Goal: Check status: Check status

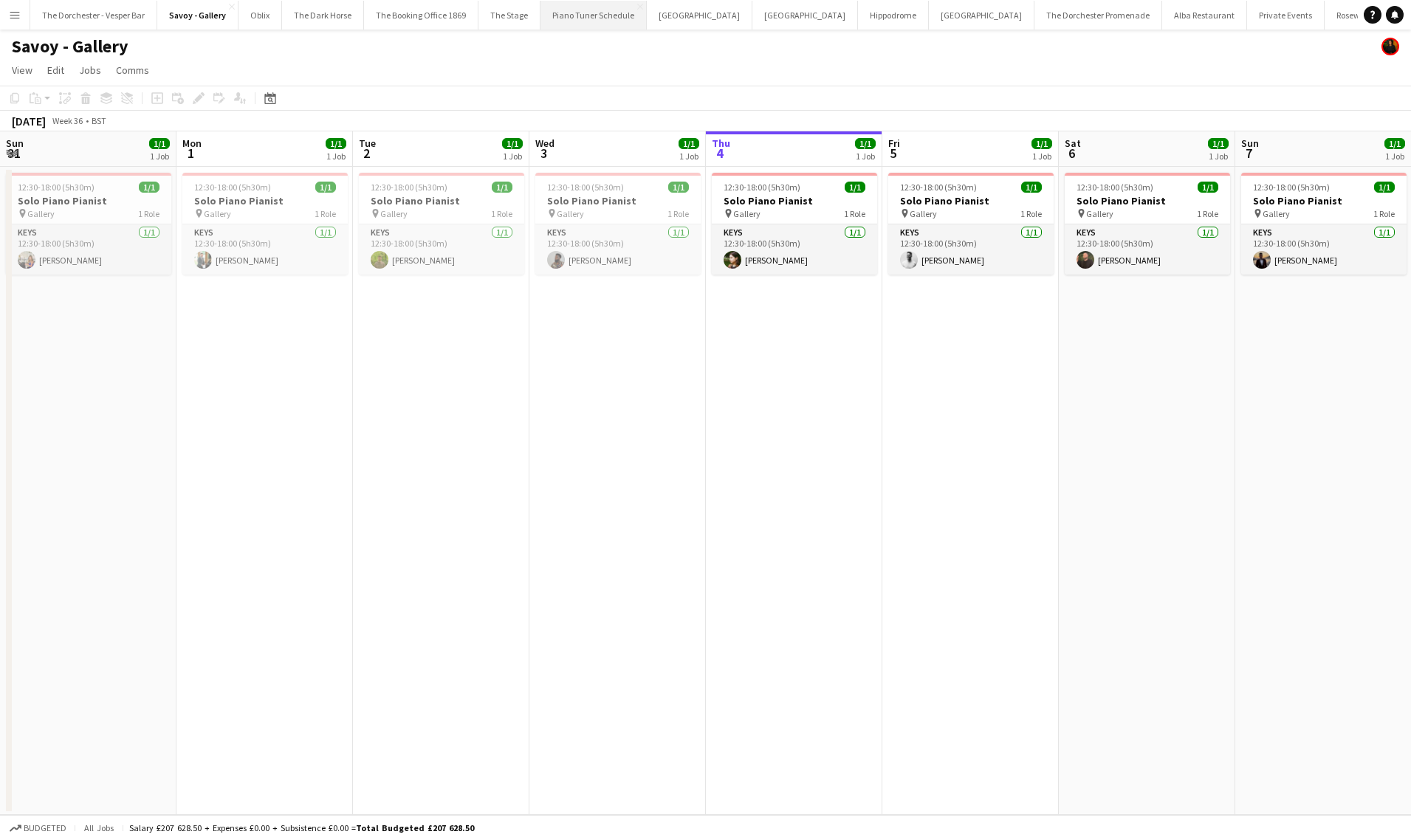
click at [540, 2] on button "Piano Tuner Schedule Close" at bounding box center [593, 15] width 107 height 29
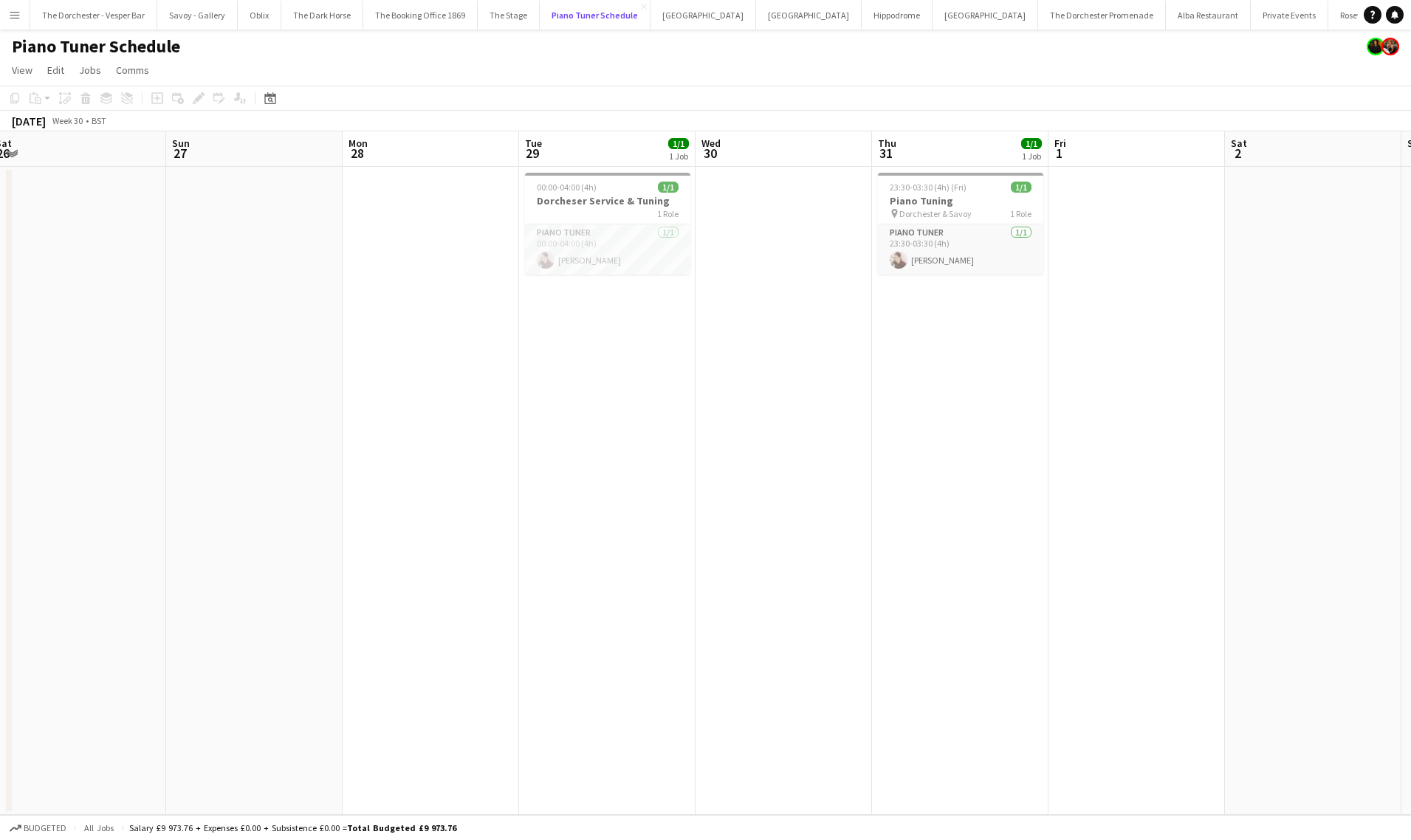
scroll to position [0, 542]
click at [947, 252] on app-card-role "Piano Tuner [DATE] 23:30-03:30 (4h) [PERSON_NAME]" at bounding box center [959, 249] width 165 height 50
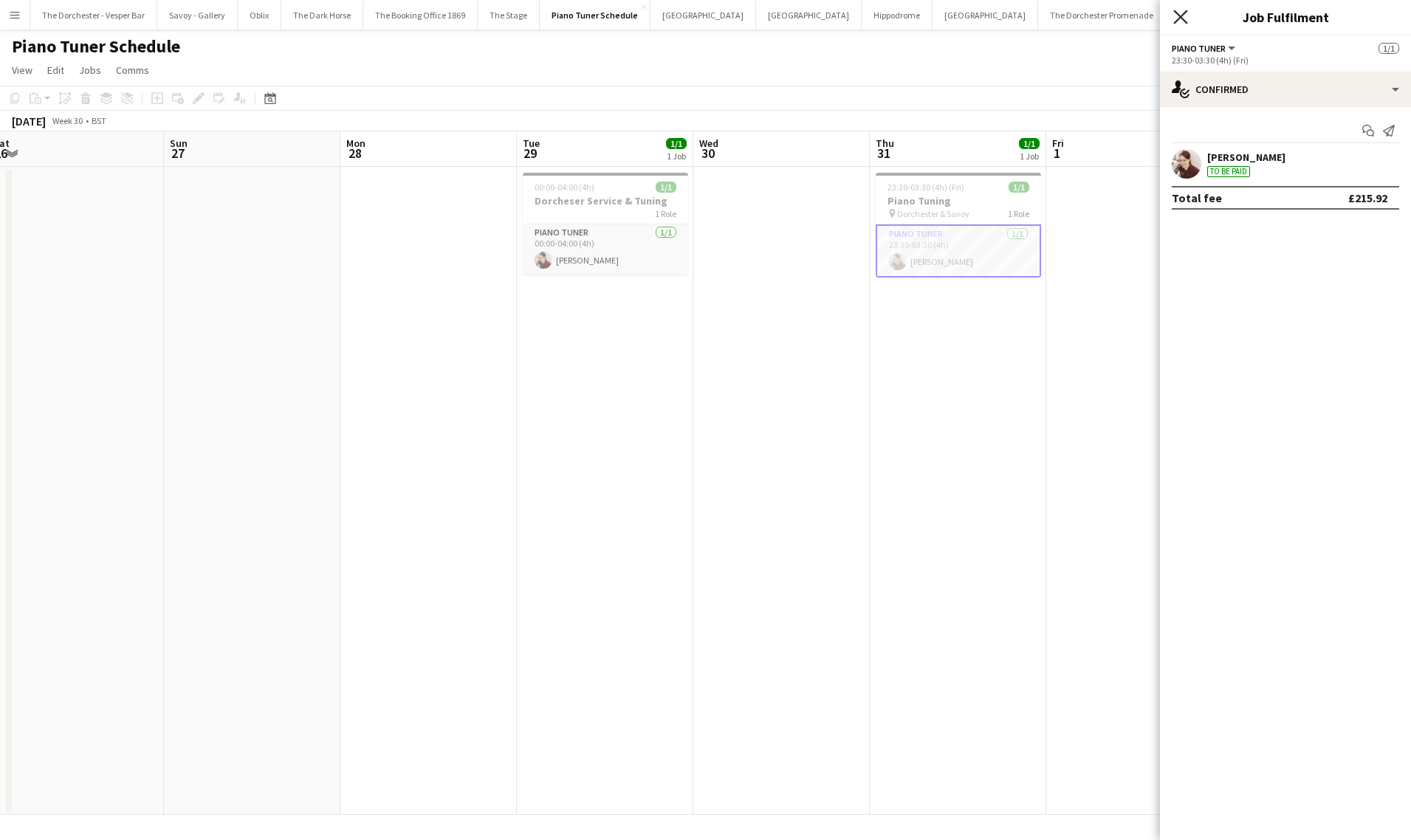
click at [1180, 14] on icon "Close pop-in" at bounding box center [1180, 16] width 14 height 14
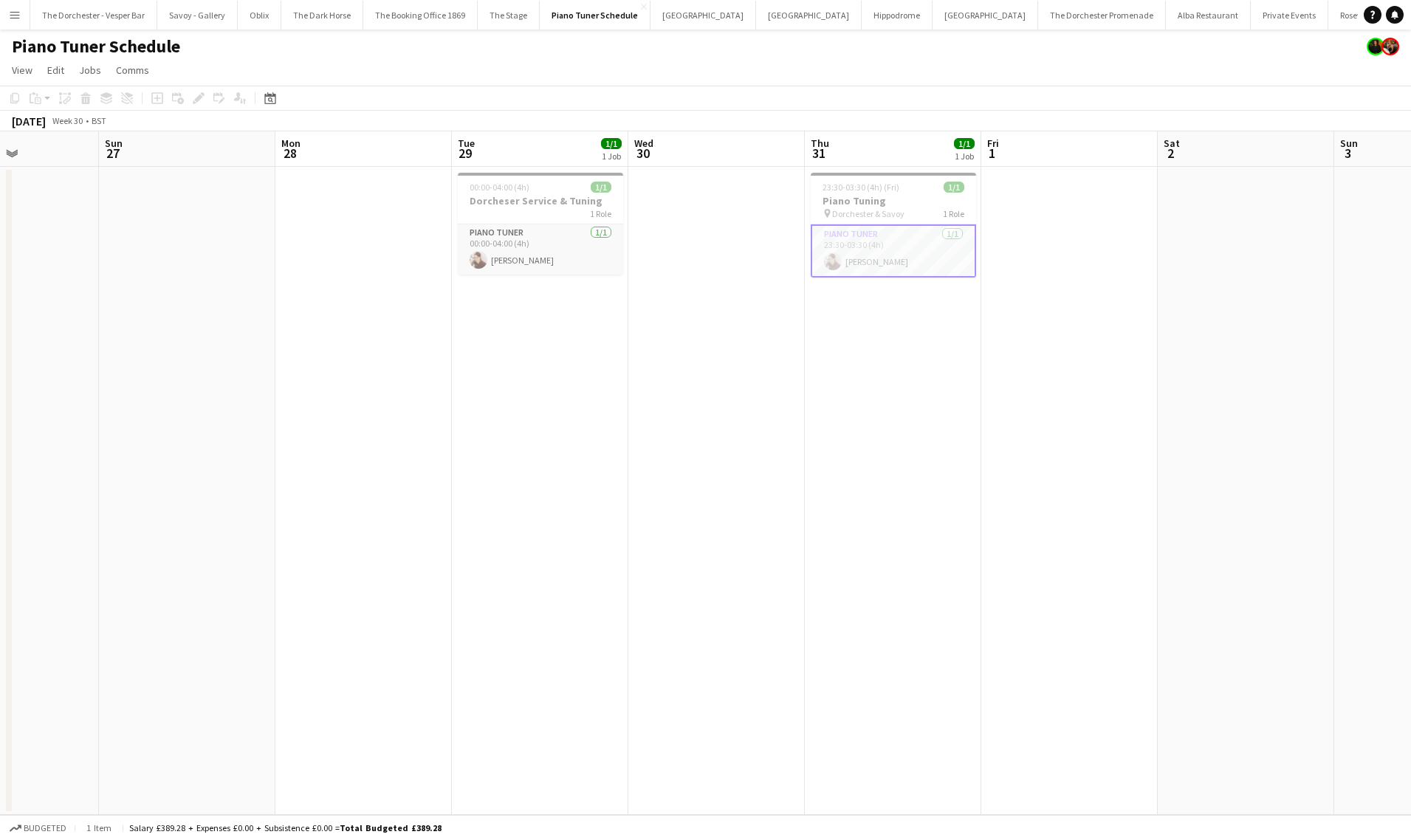
scroll to position [0, 433]
click at [530, 251] on app-card-role "Piano Tuner [DATE] 00:00-04:00 (4h) [PERSON_NAME]" at bounding box center [538, 249] width 165 height 50
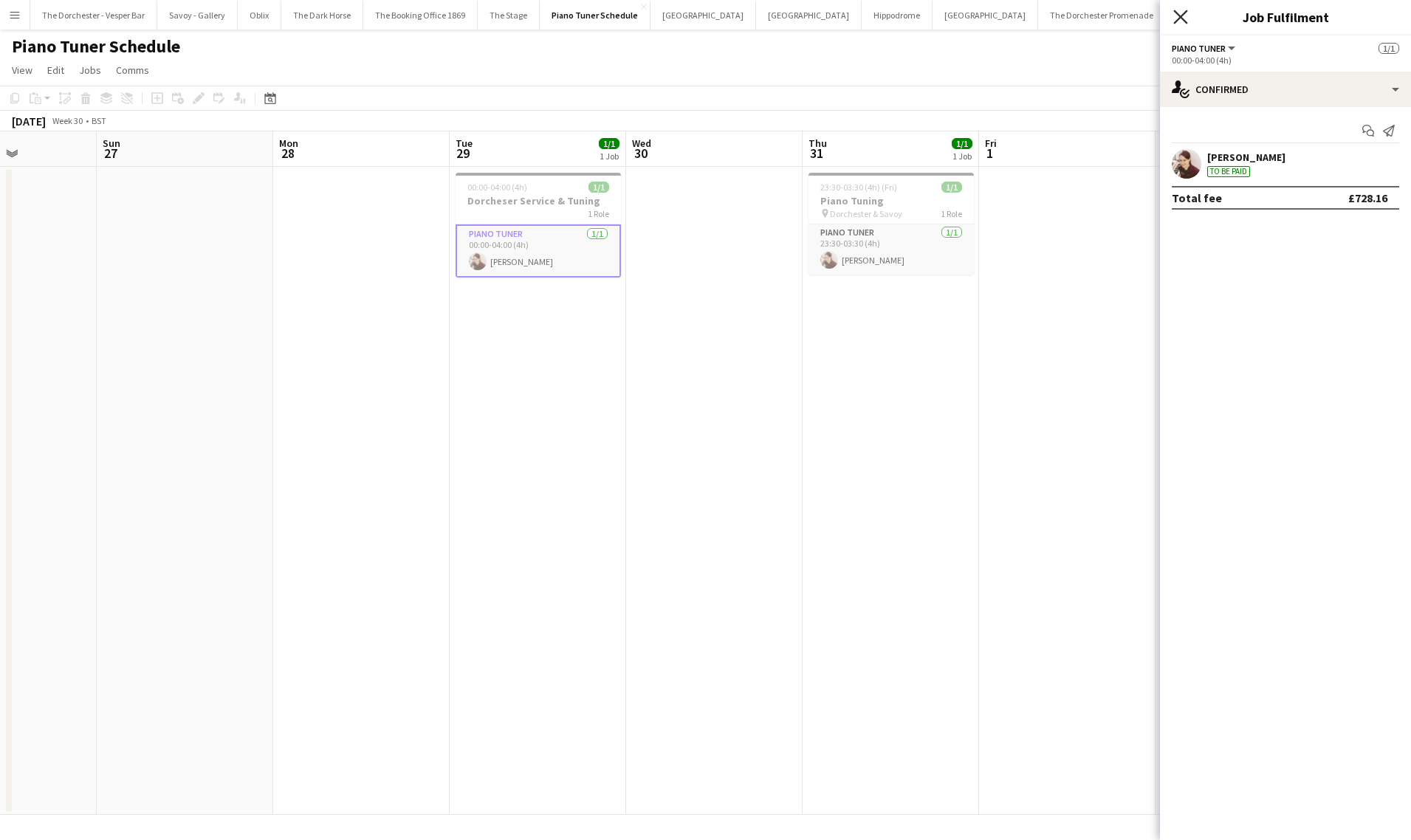
click at [1182, 20] on icon "Close pop-in" at bounding box center [1180, 16] width 14 height 14
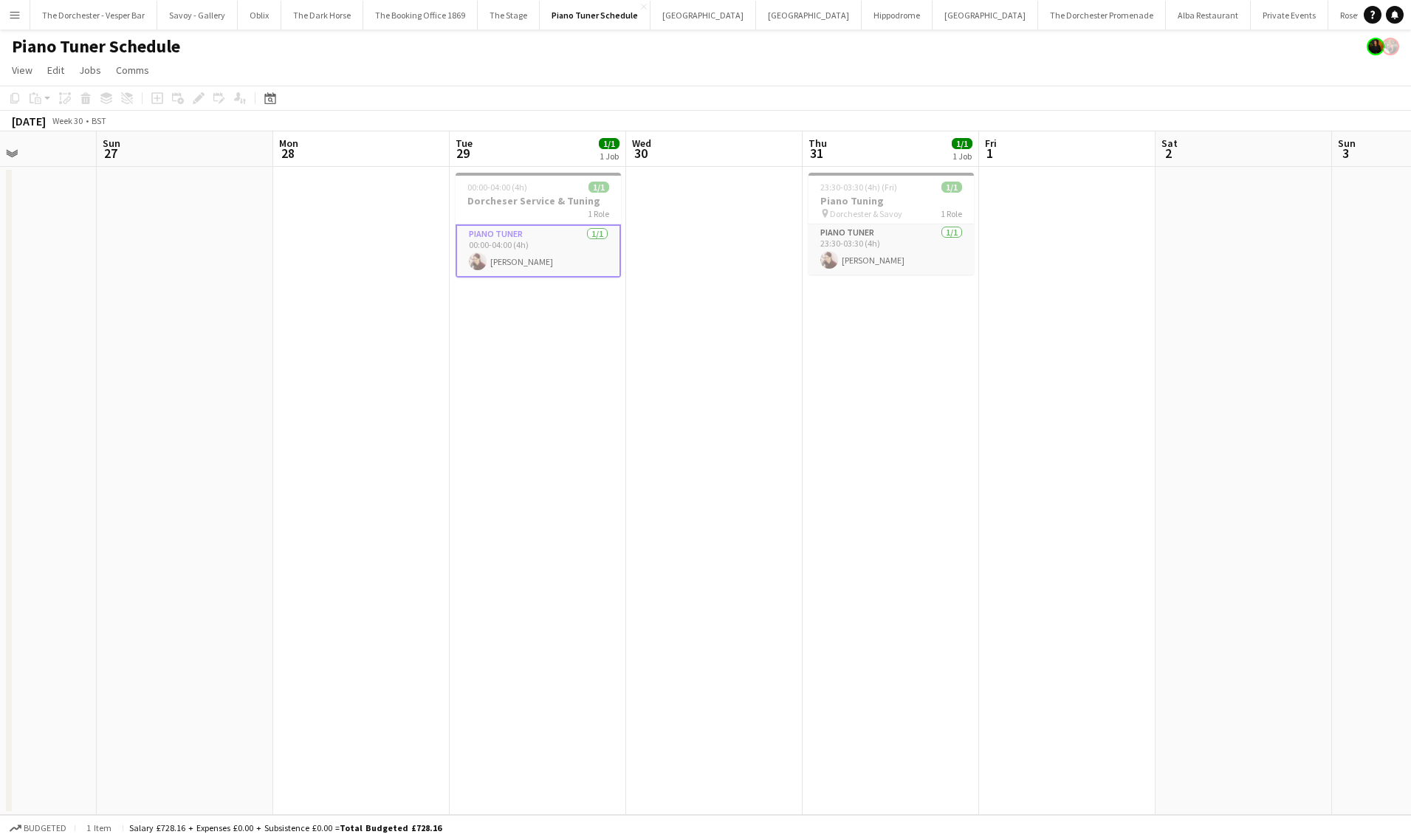
click at [540, 250] on app-card-role "Piano Tuner [DATE] 00:00-04:00 (4h) [PERSON_NAME]" at bounding box center [538, 250] width 165 height 53
click at [571, 244] on app-card-role "Piano Tuner [DATE] 00:00-04:00 (4h) [PERSON_NAME]" at bounding box center [538, 249] width 165 height 50
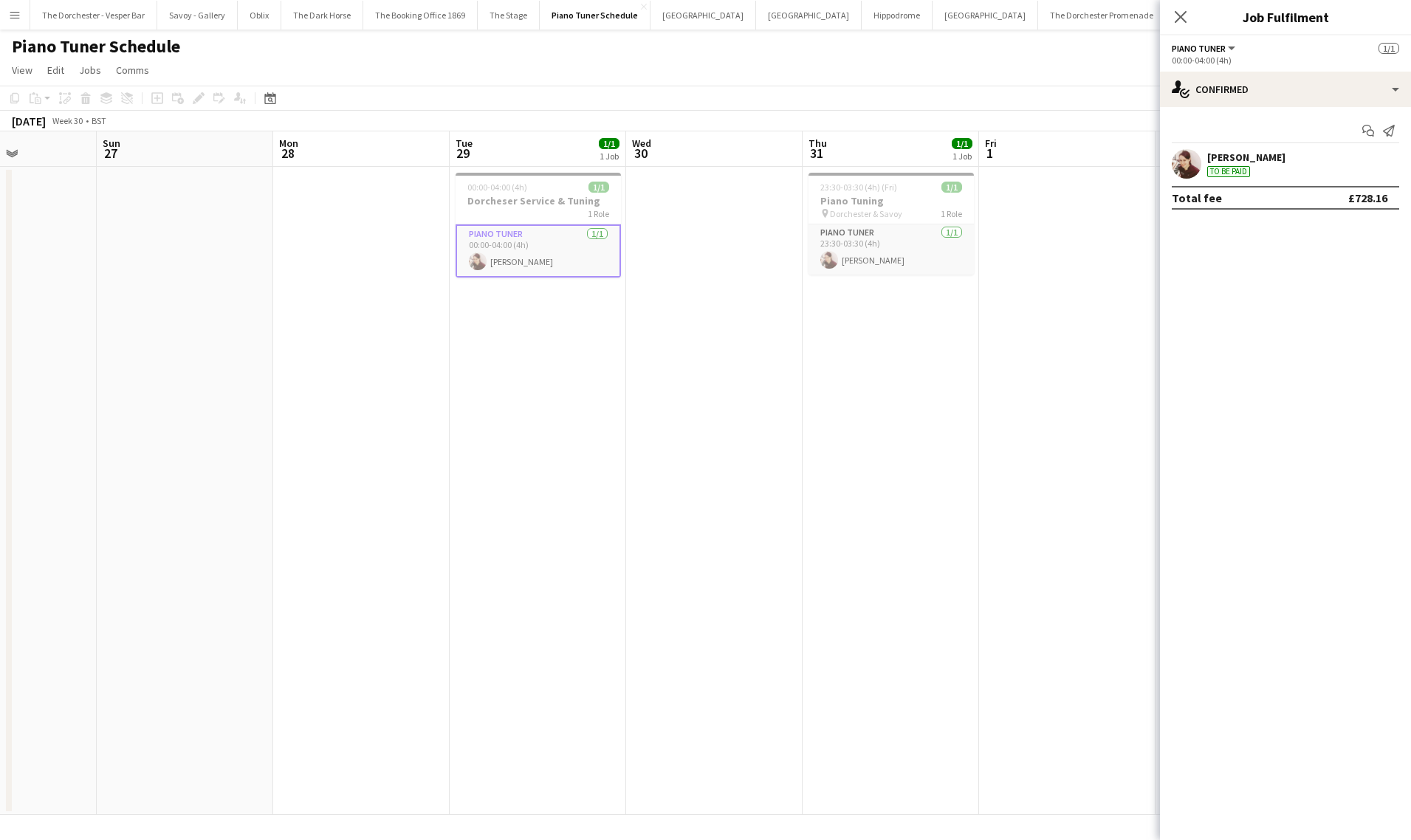
drag, startPoint x: 1342, startPoint y: 200, endPoint x: 1394, endPoint y: 201, distance: 52.0
click at [1394, 201] on div "Total fee £728.16" at bounding box center [1286, 198] width 227 height 24
click at [1359, 248] on mat-expansion-panel "check Confirmed Start chat Send notification [PERSON_NAME] To be paid Total fee…" at bounding box center [1286, 474] width 251 height 734
click at [1181, 16] on icon at bounding box center [1180, 16] width 14 height 14
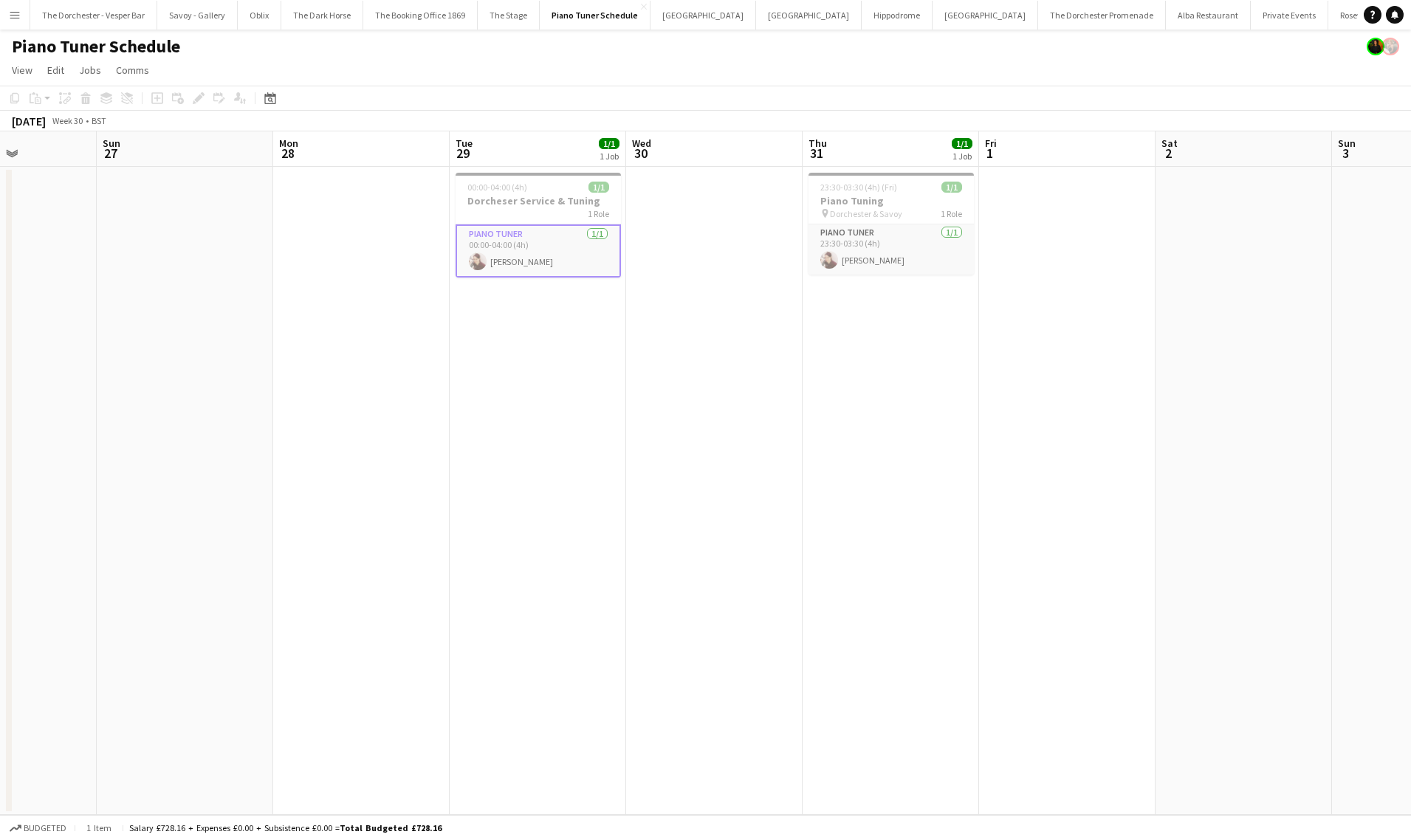
click at [579, 269] on app-card-role "Piano Tuner [DATE] 00:00-04:00 (4h) [PERSON_NAME]" at bounding box center [538, 250] width 165 height 53
click at [572, 242] on app-card-role "Piano Tuner [DATE] 00:00-04:00 (4h) [PERSON_NAME]" at bounding box center [538, 249] width 165 height 50
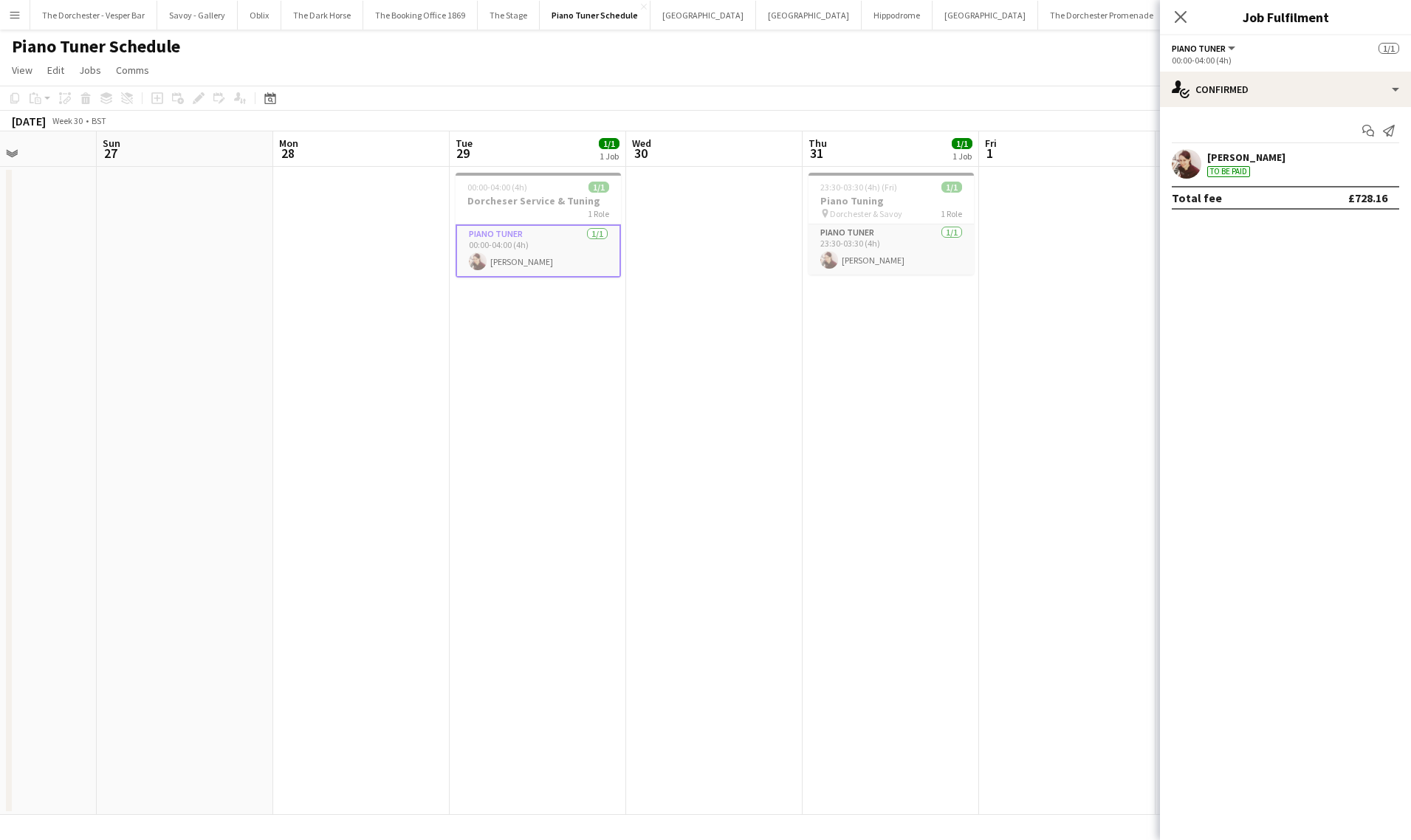
drag, startPoint x: 1337, startPoint y: 194, endPoint x: 1394, endPoint y: 194, distance: 57.0
click at [1394, 194] on div "Total fee £728.16" at bounding box center [1286, 198] width 227 height 24
click at [764, 307] on app-date-cell at bounding box center [714, 491] width 176 height 648
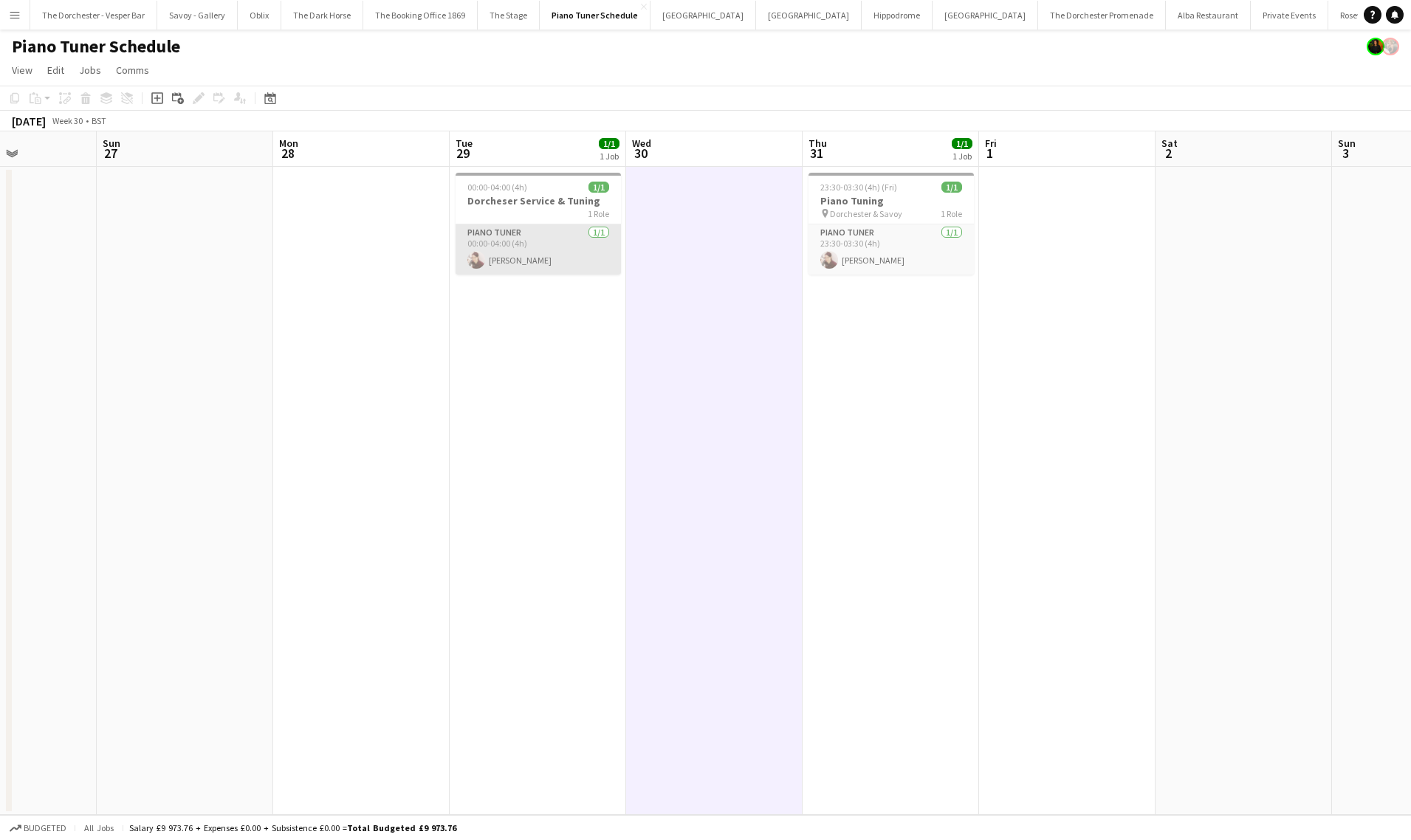
click at [468, 228] on app-card-role "Piano Tuner [DATE] 00:00-04:00 (4h) [PERSON_NAME]" at bounding box center [538, 249] width 165 height 50
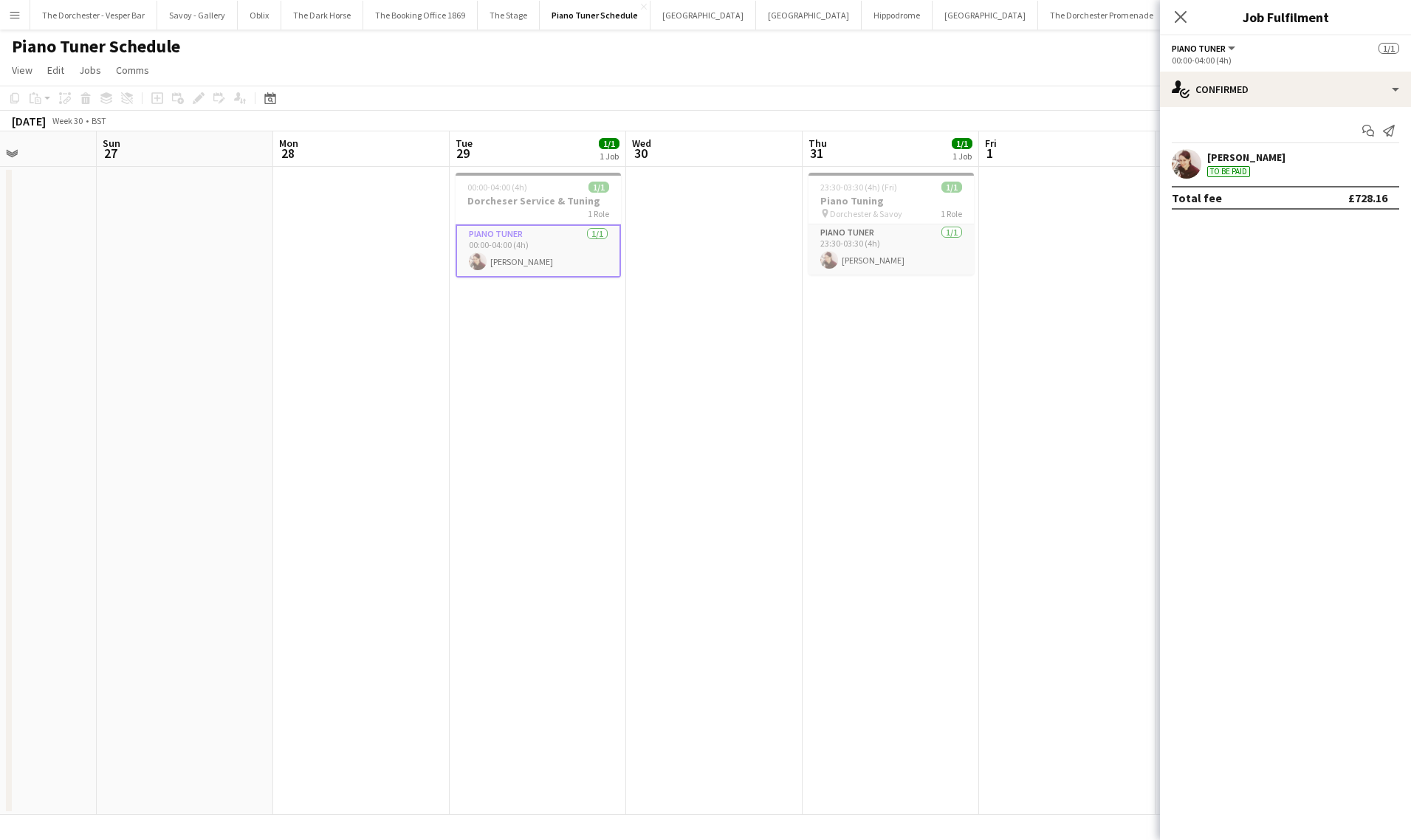
drag, startPoint x: 1332, startPoint y: 202, endPoint x: 1395, endPoint y: 204, distance: 63.0
click at [1395, 204] on div "Total fee £728.16" at bounding box center [1286, 198] width 227 height 24
click at [939, 396] on app-date-cell "23:30-03:30 (4h) (Fri) 1/1 Piano Tuning pin Dorchester & Savoy 1 Role Piano Tun…" at bounding box center [890, 491] width 176 height 648
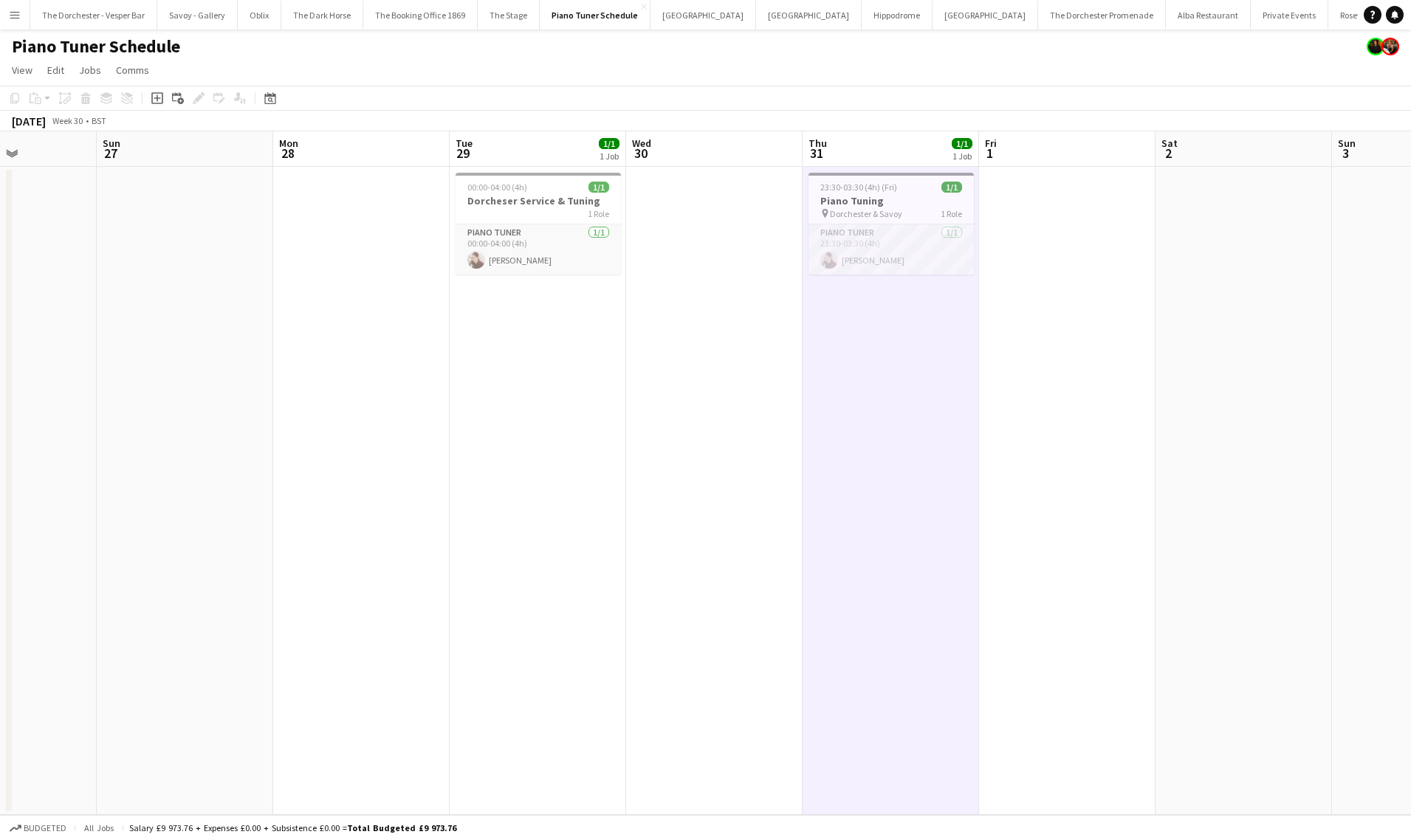
click at [867, 218] on span "Dorchester & Savoy" at bounding box center [866, 213] width 72 height 11
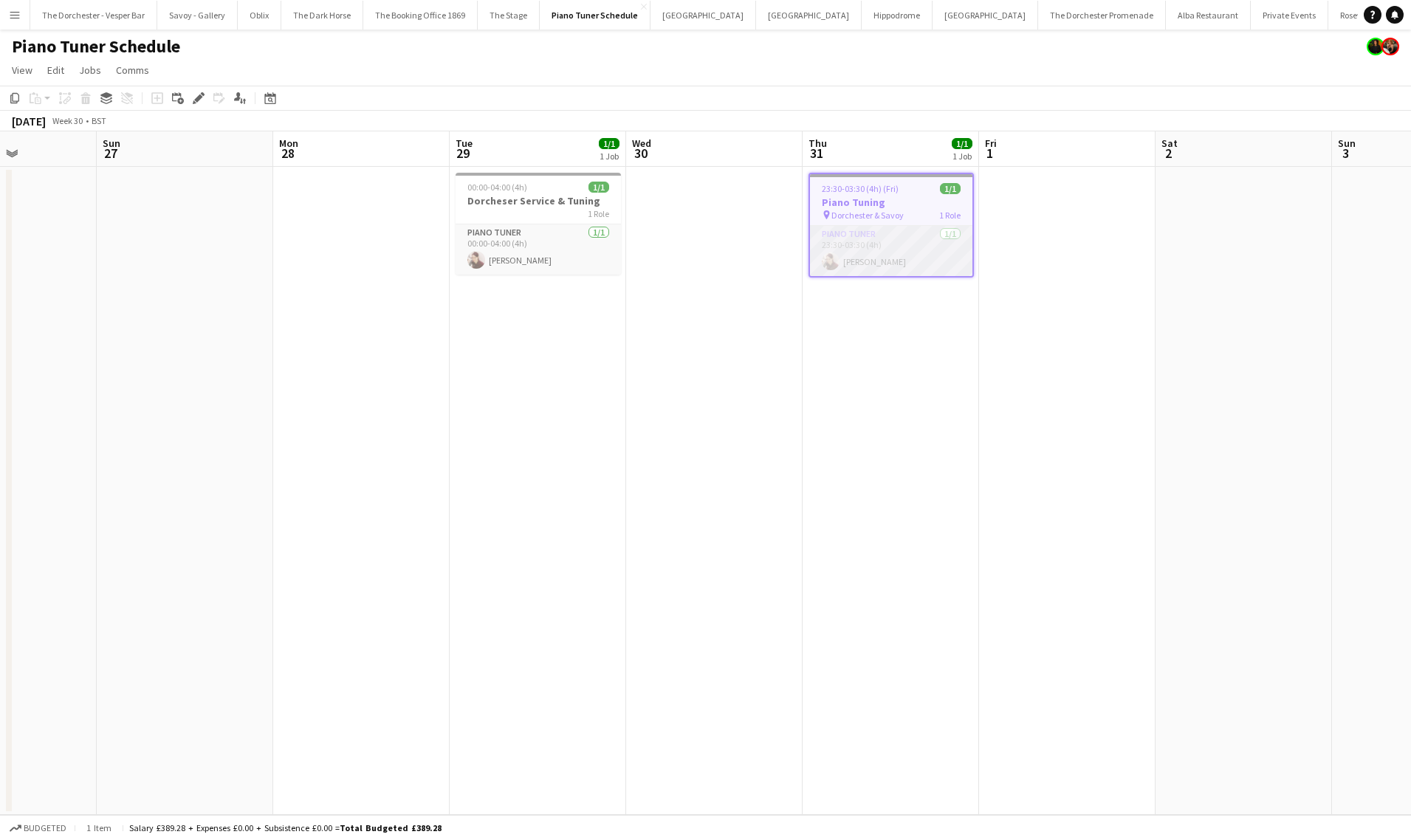
click at [910, 253] on app-card-role "Piano Tuner [DATE] 23:30-03:30 (4h) [PERSON_NAME]" at bounding box center [891, 250] width 163 height 50
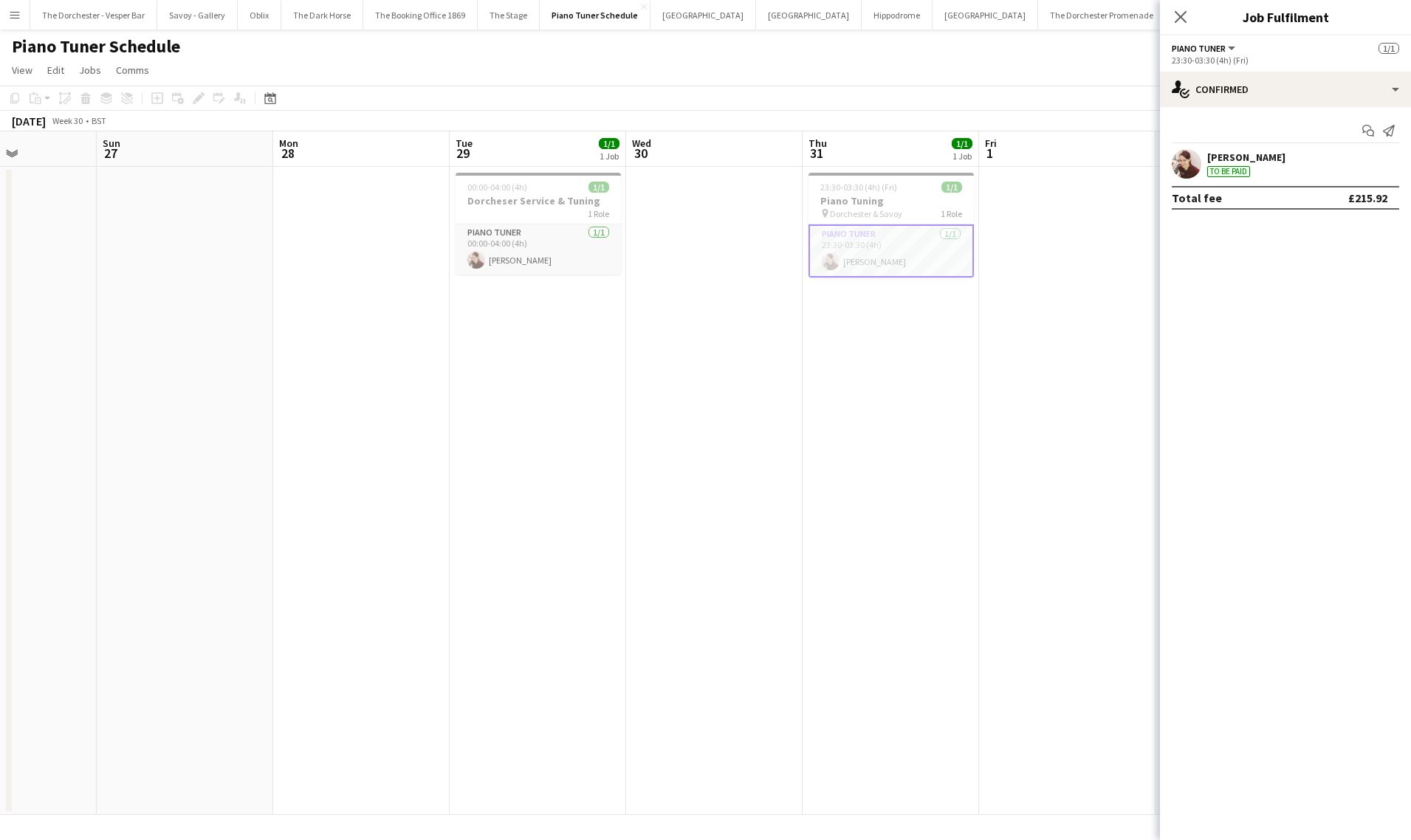
click at [888, 318] on app-date-cell "23:30-03:30 (4h) (Fri) 1/1 Piano Tuning pin Dorchester & Savoy 1 Role Piano Tun…" at bounding box center [890, 491] width 176 height 648
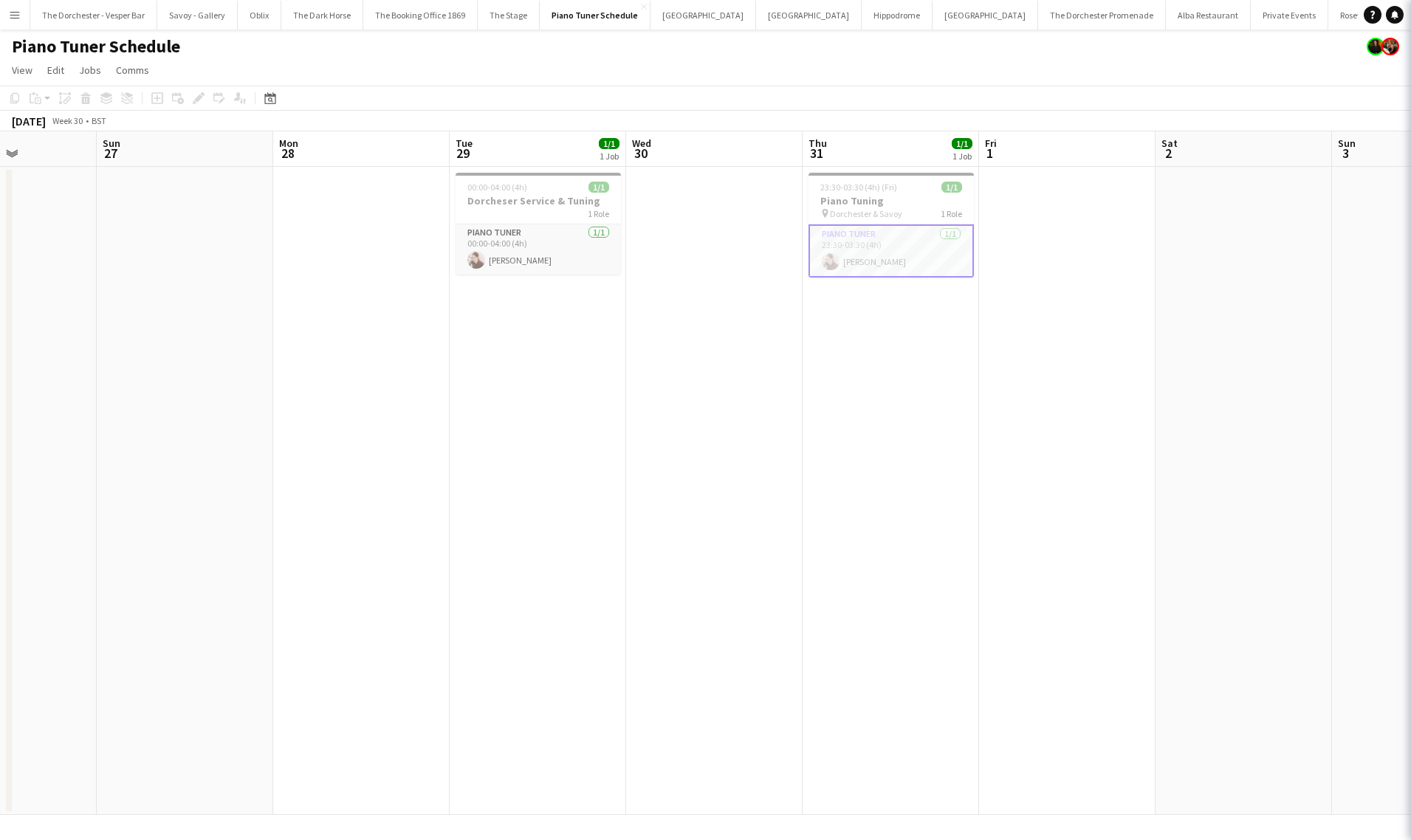
scroll to position [0, 434]
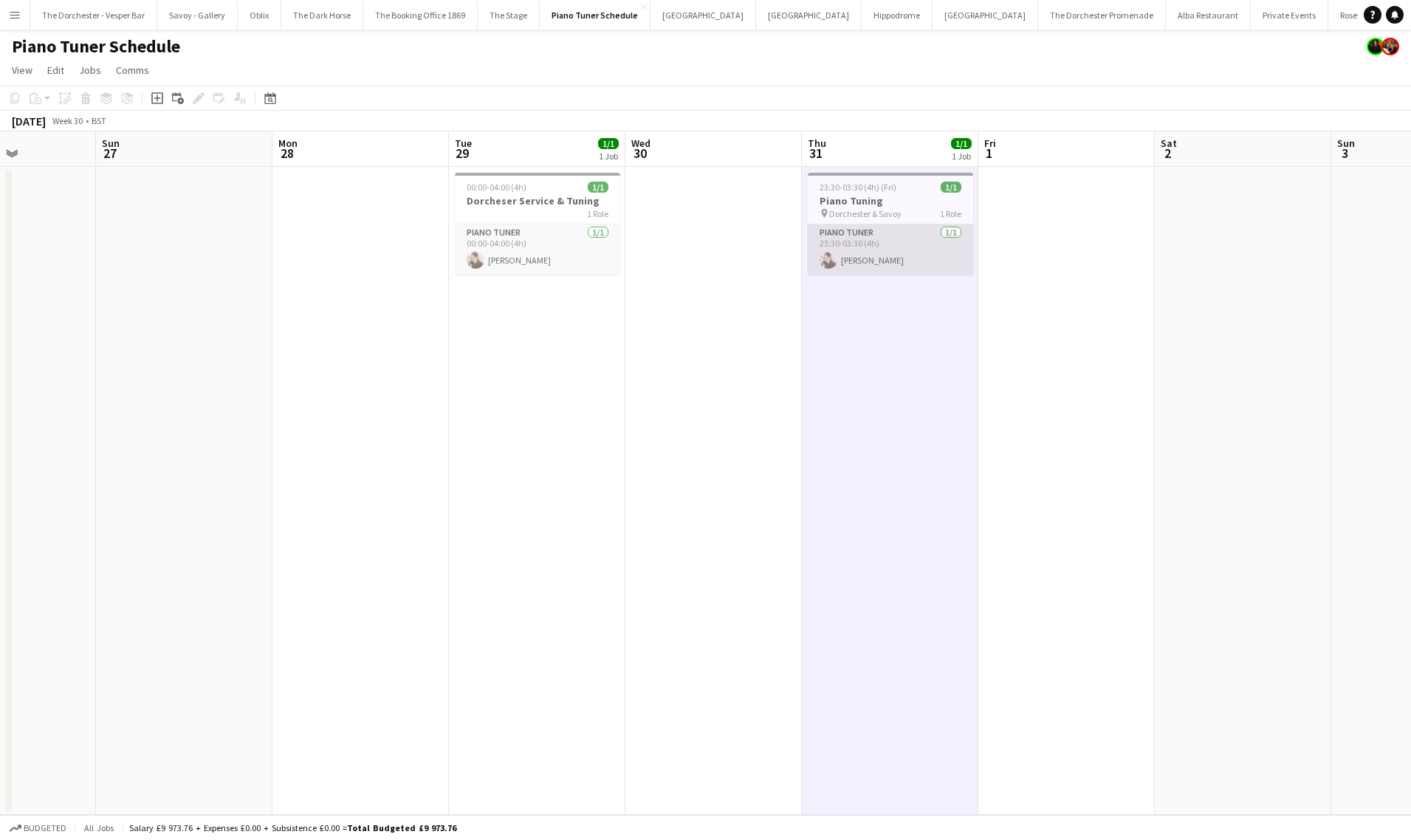
click at [852, 264] on app-card-role "Piano Tuner [DATE] 23:30-03:30 (4h) [PERSON_NAME]" at bounding box center [890, 249] width 165 height 50
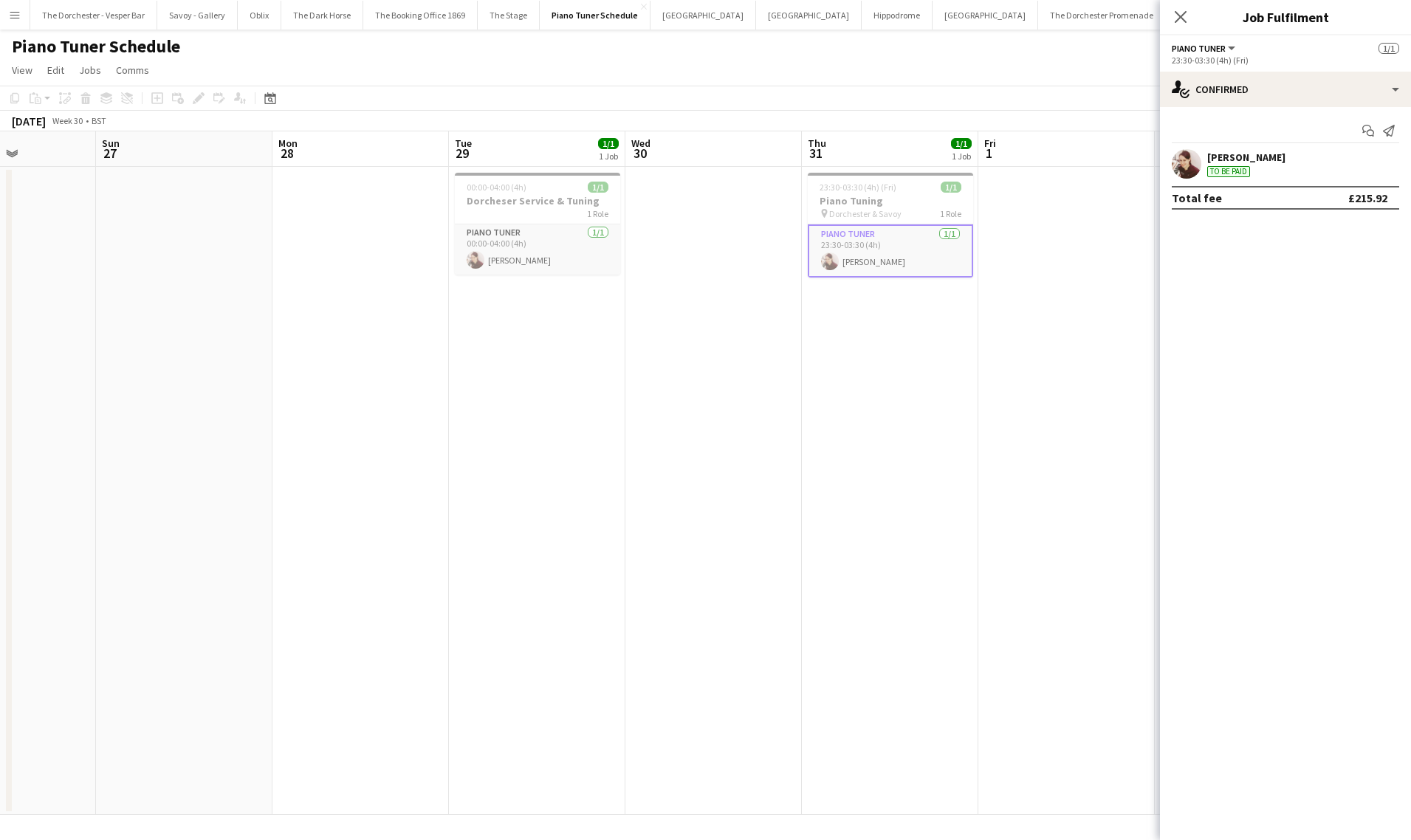
click at [611, 298] on app-date-cell "00:00-04:00 (4h) 1/1 Dorcheser Service & Tuning 1 Role Piano Tuner [DATE] 00:00…" at bounding box center [537, 491] width 176 height 648
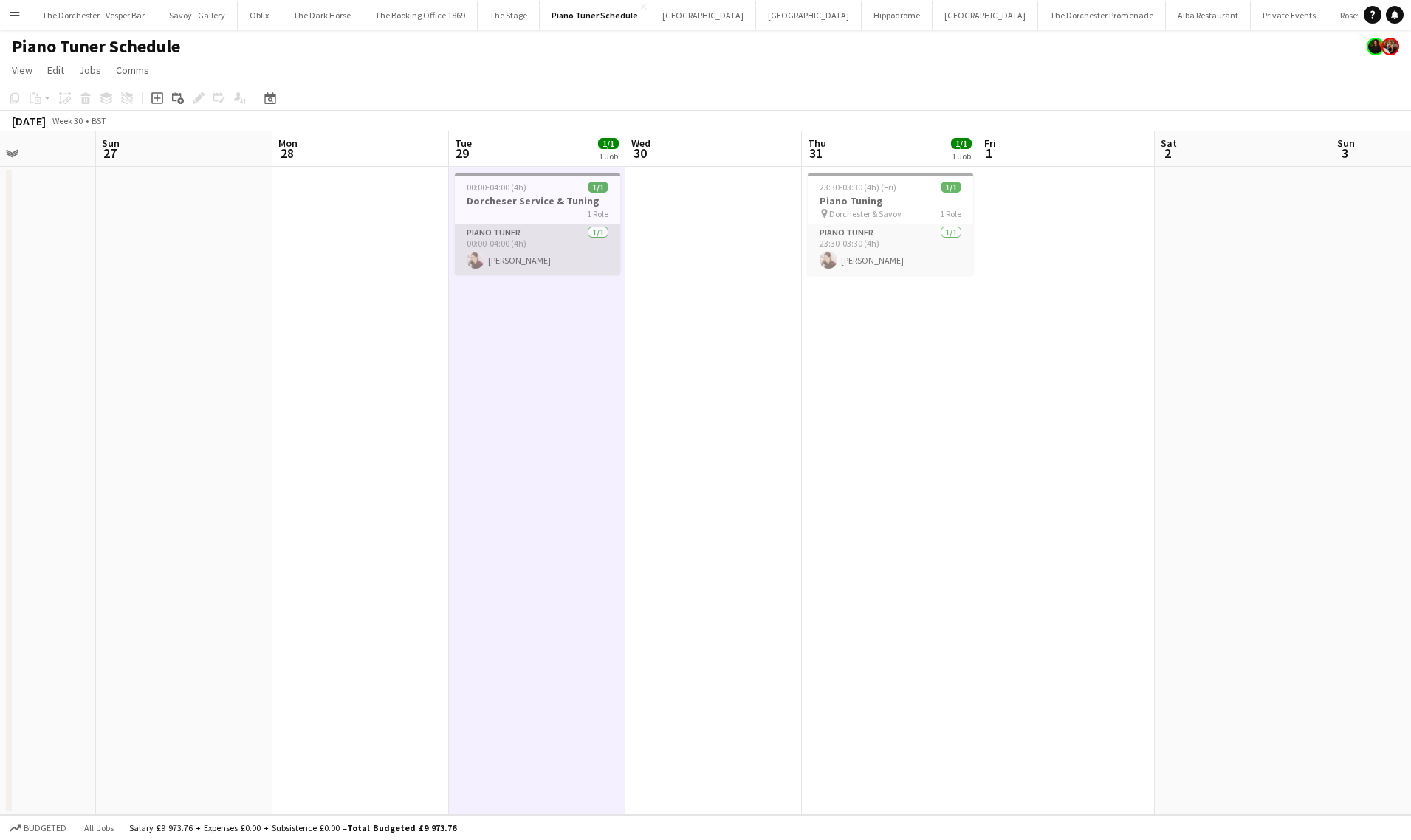
click at [551, 254] on app-card-role "Piano Tuner [DATE] 00:00-04:00 (4h) [PERSON_NAME]" at bounding box center [538, 249] width 165 height 50
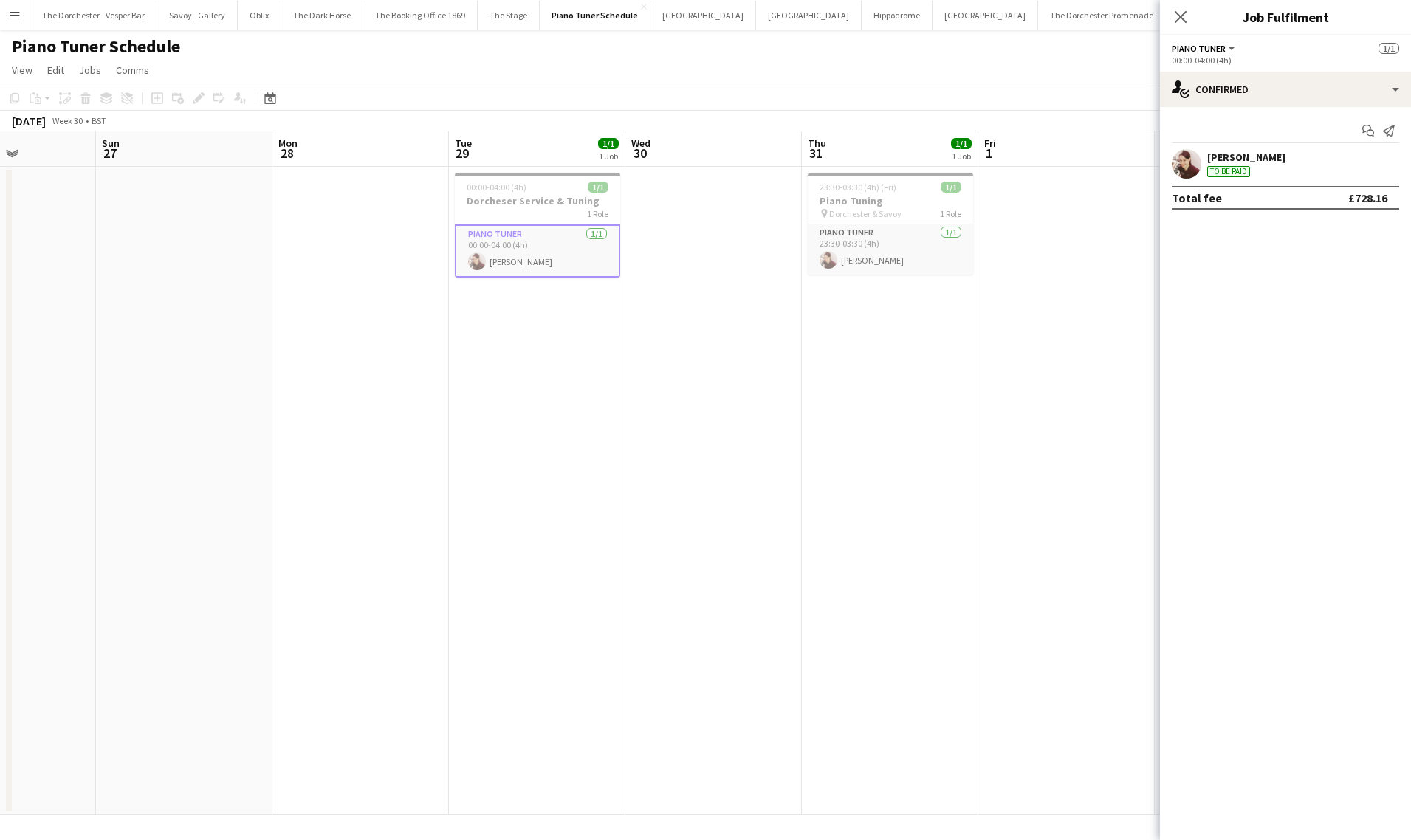
drag, startPoint x: 1349, startPoint y: 195, endPoint x: 1390, endPoint y: 198, distance: 41.1
click at [1389, 198] on div "Total fee £728.16" at bounding box center [1286, 198] width 227 height 24
drag, startPoint x: 1388, startPoint y: 200, endPoint x: 1345, endPoint y: 198, distance: 43.0
click at [1345, 198] on div "Total fee £728.16" at bounding box center [1286, 198] width 227 height 24
click at [808, 307] on app-date-cell "23:30-03:30 (4h) (Fri) 1/1 Piano Tuning pin Dorchester & Savoy 1 Role Piano Tun…" at bounding box center [890, 491] width 176 height 648
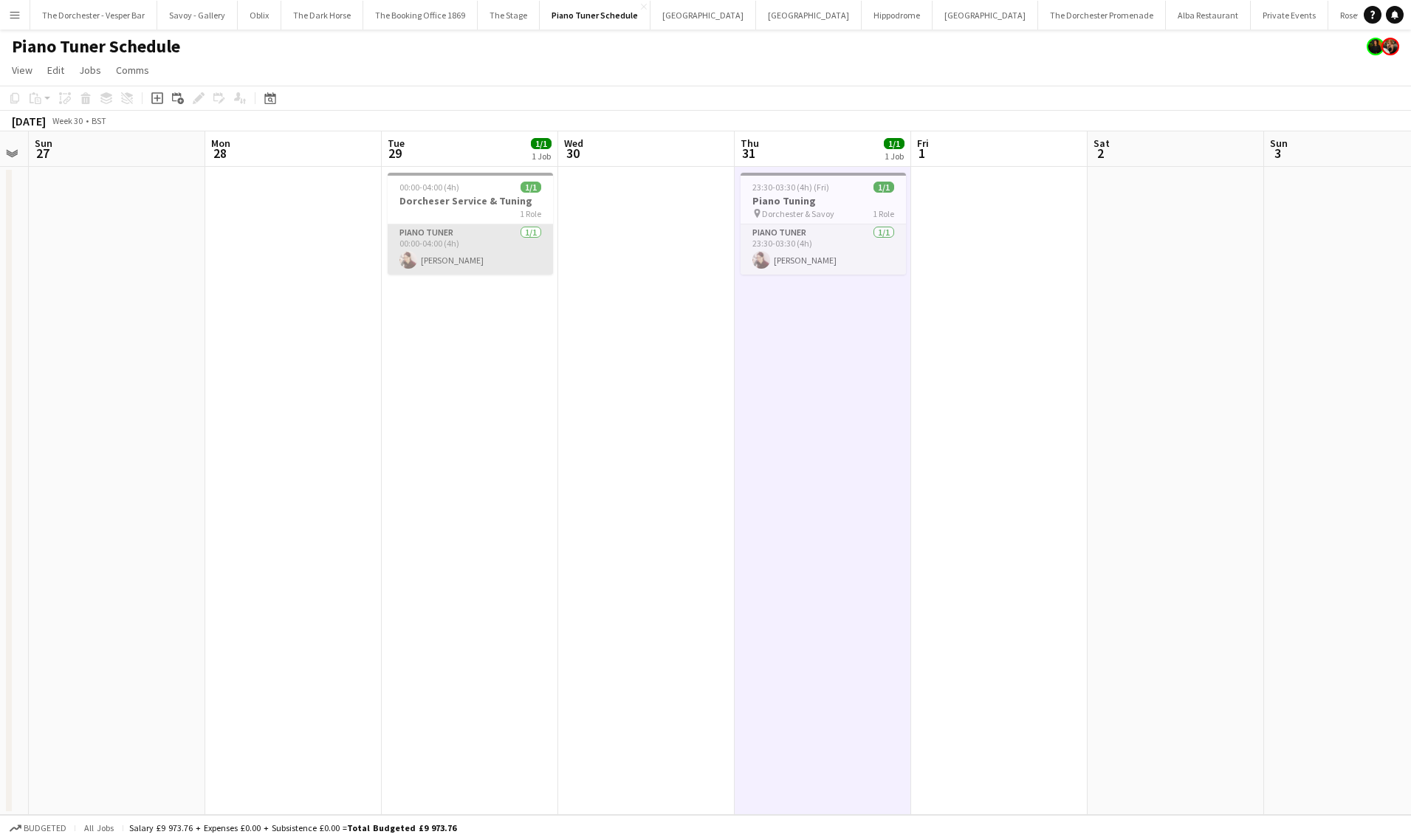
scroll to position [0, 468]
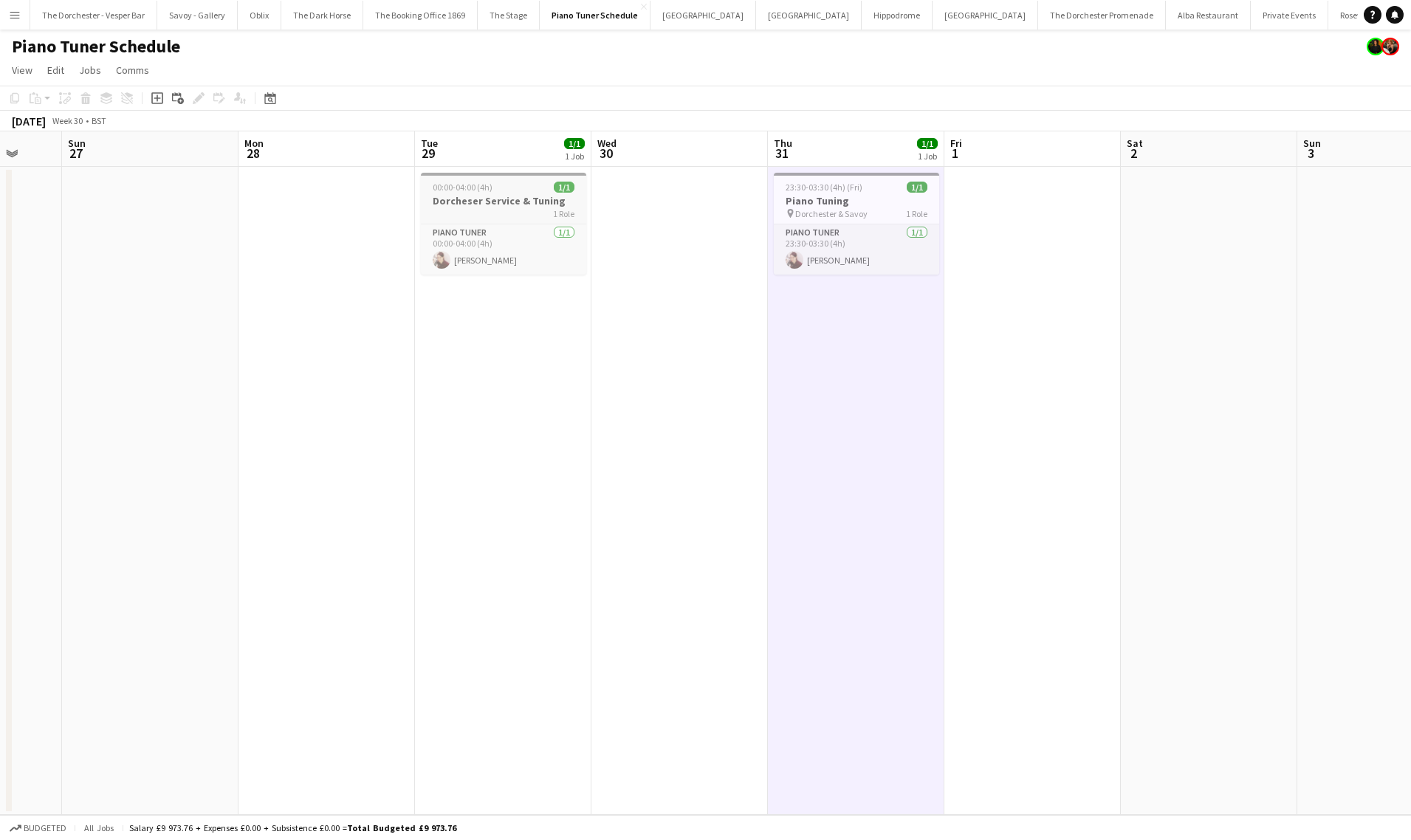
click at [518, 220] on app-job-card "00:00-04:00 (4h) 1/1 Dorcheser Service & Tuning 1 Role Piano Tuner [DATE] 00:00…" at bounding box center [504, 224] width 165 height 102
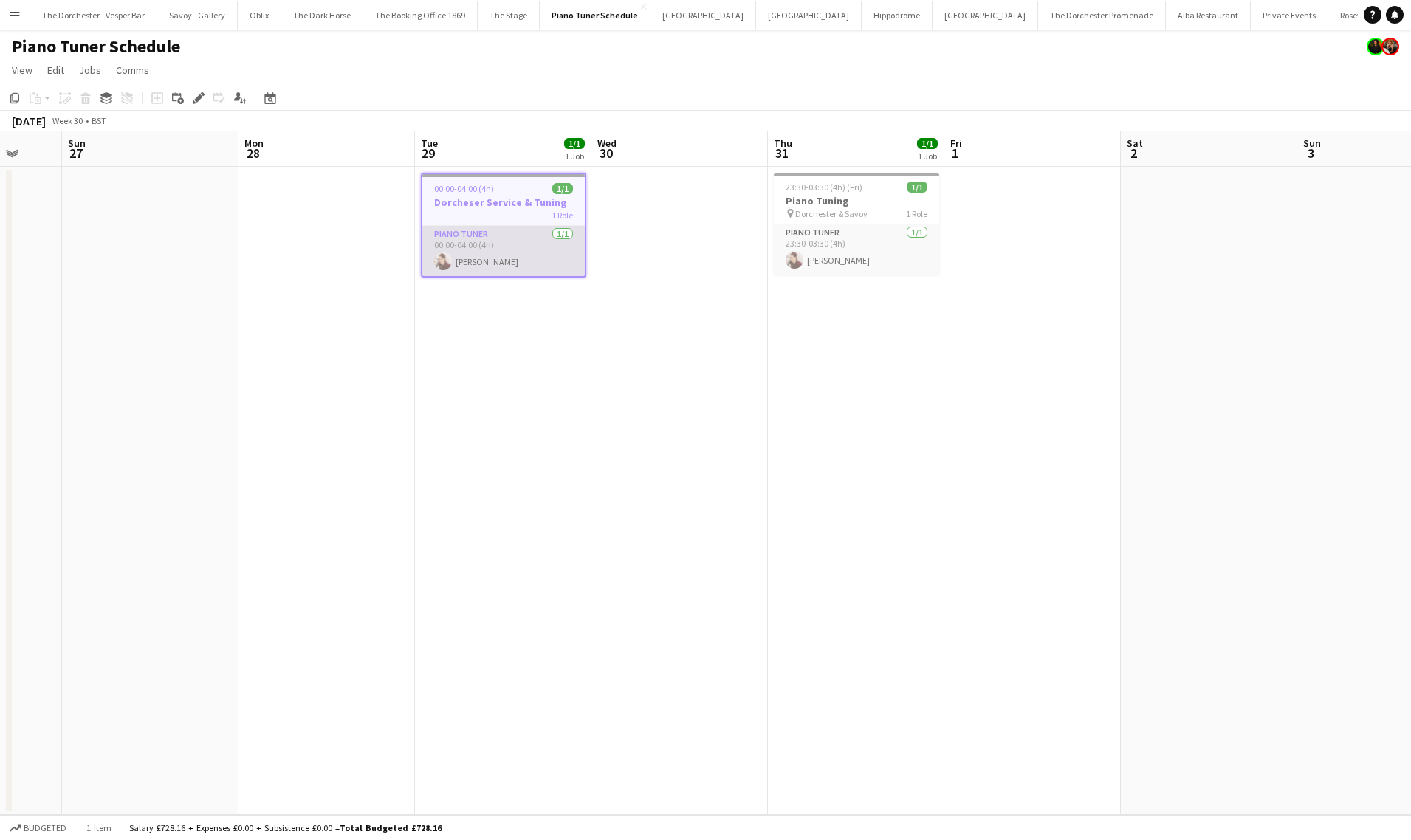
click at [520, 254] on app-card-role "Piano Tuner [DATE] 00:00-04:00 (4h) [PERSON_NAME]" at bounding box center [504, 250] width 163 height 50
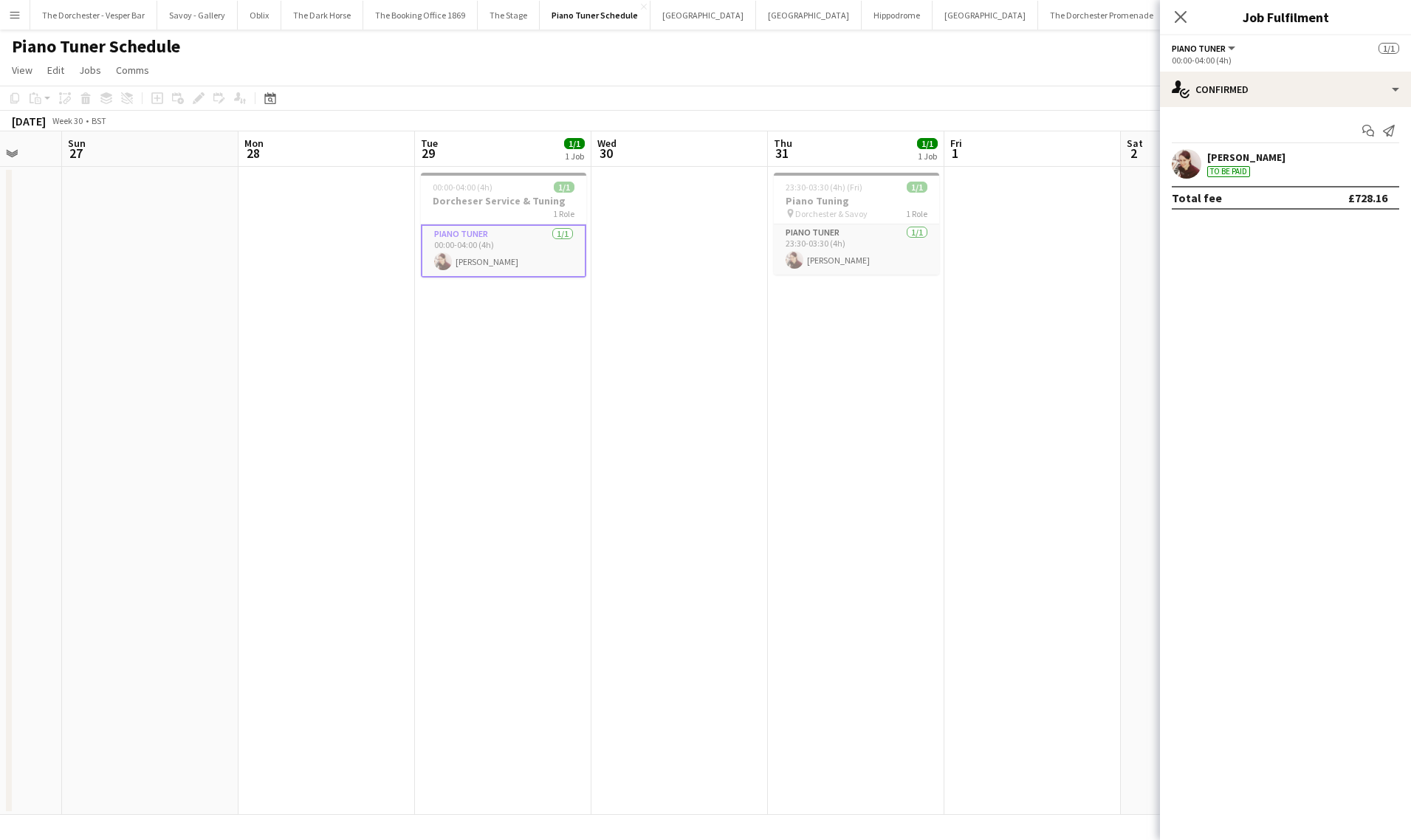
drag, startPoint x: 1343, startPoint y: 198, endPoint x: 1394, endPoint y: 202, distance: 51.2
click at [1394, 202] on div "Total fee £728.16" at bounding box center [1286, 198] width 227 height 24
click at [966, 316] on app-date-cell at bounding box center [1033, 491] width 176 height 648
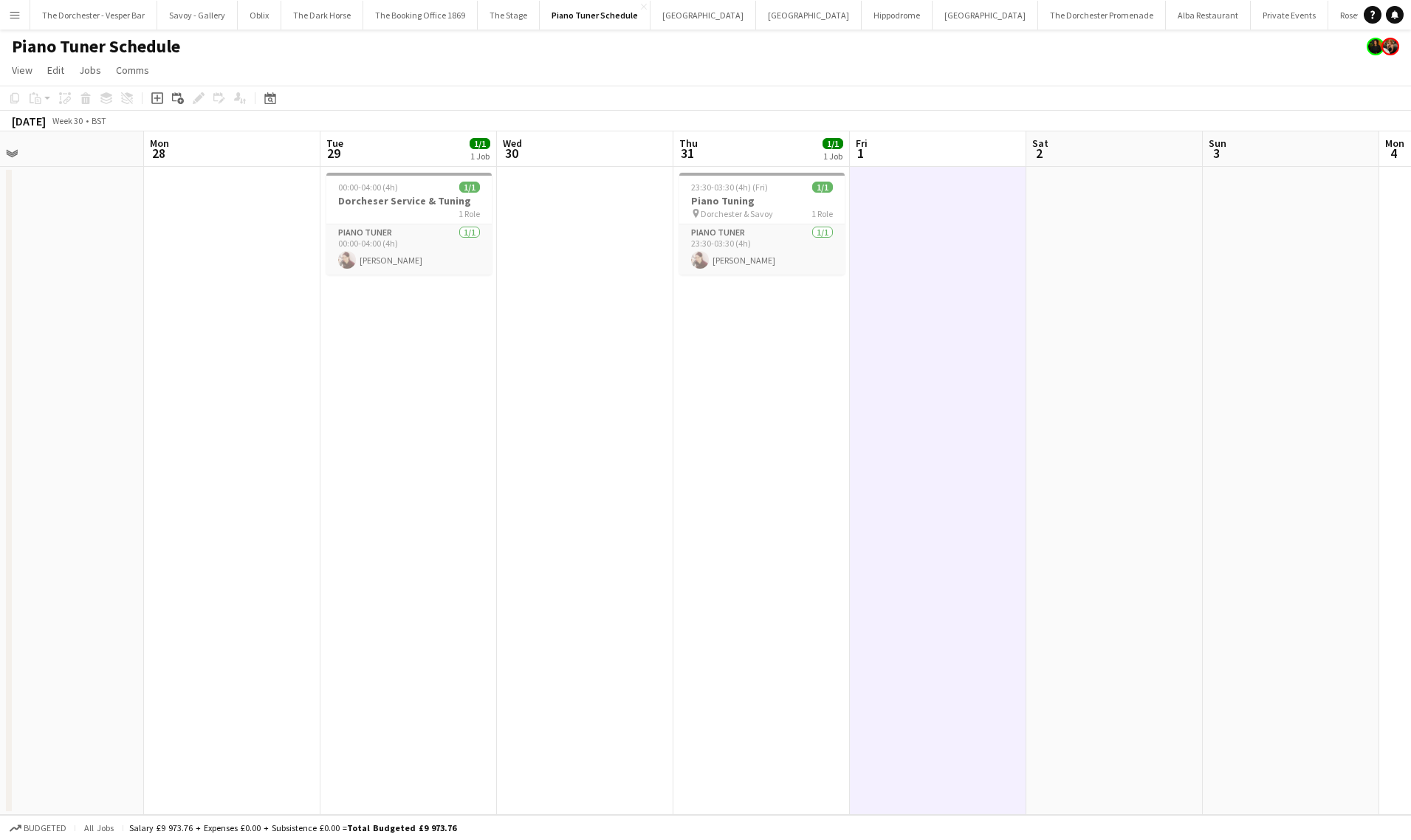
scroll to position [0, 384]
click at [705, 373] on app-date-cell "23:30-03:30 (4h) (Fri) 1/1 Piano Tuning pin Dorchester & Savoy 1 Role Piano Tun…" at bounding box center [763, 491] width 176 height 648
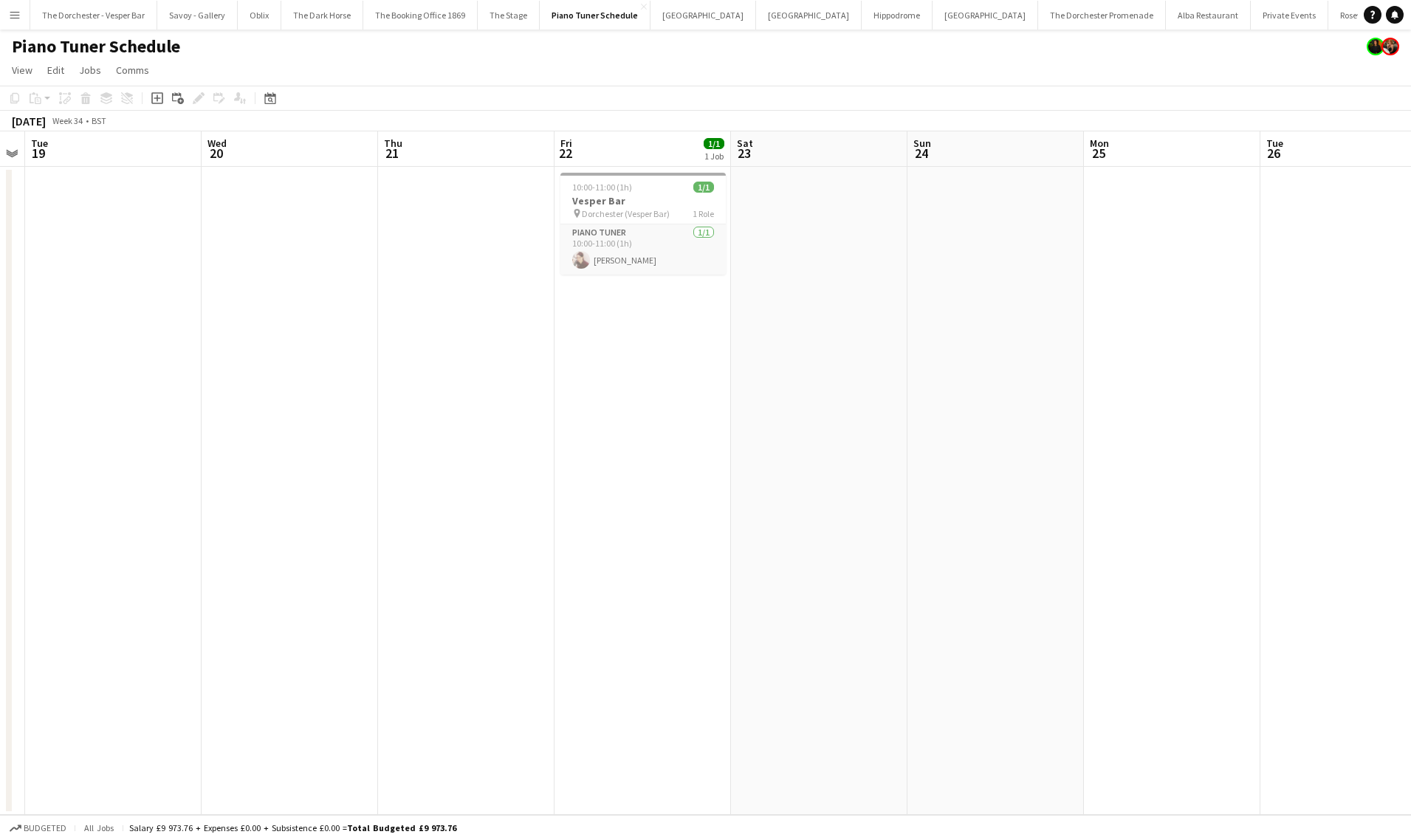
scroll to position [0, 481]
